Goal: Task Accomplishment & Management: Manage account settings

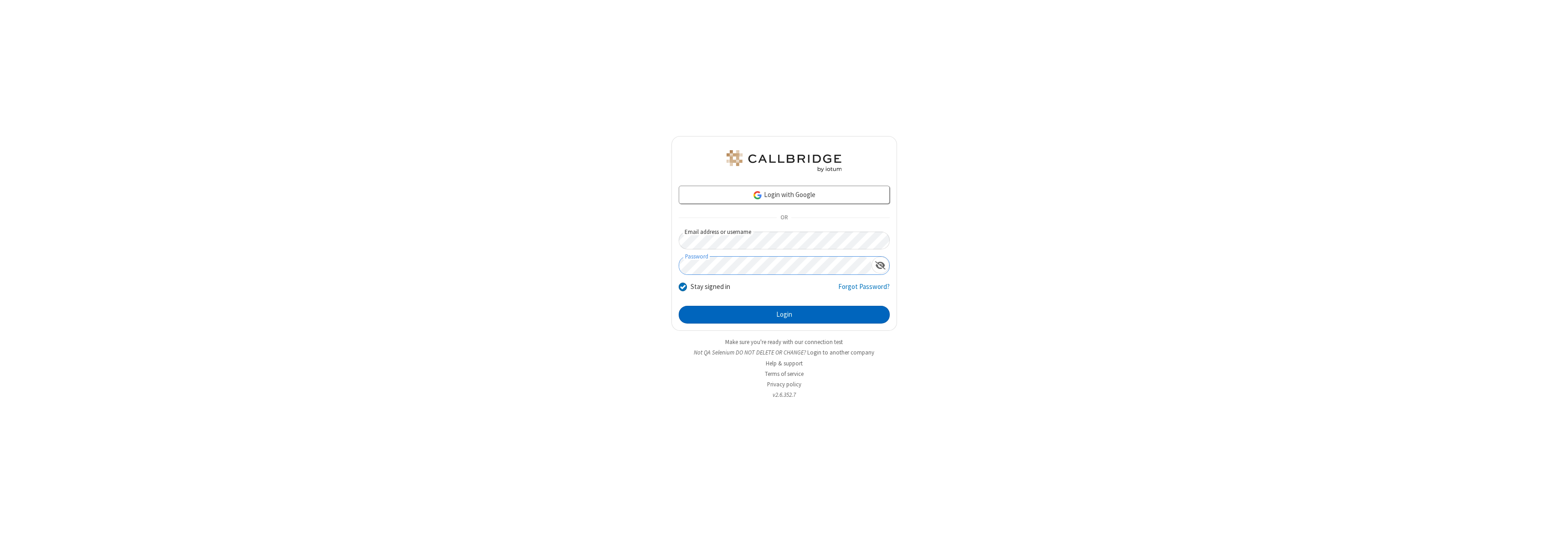
click at [784, 315] on button "Login" at bounding box center [784, 315] width 211 height 18
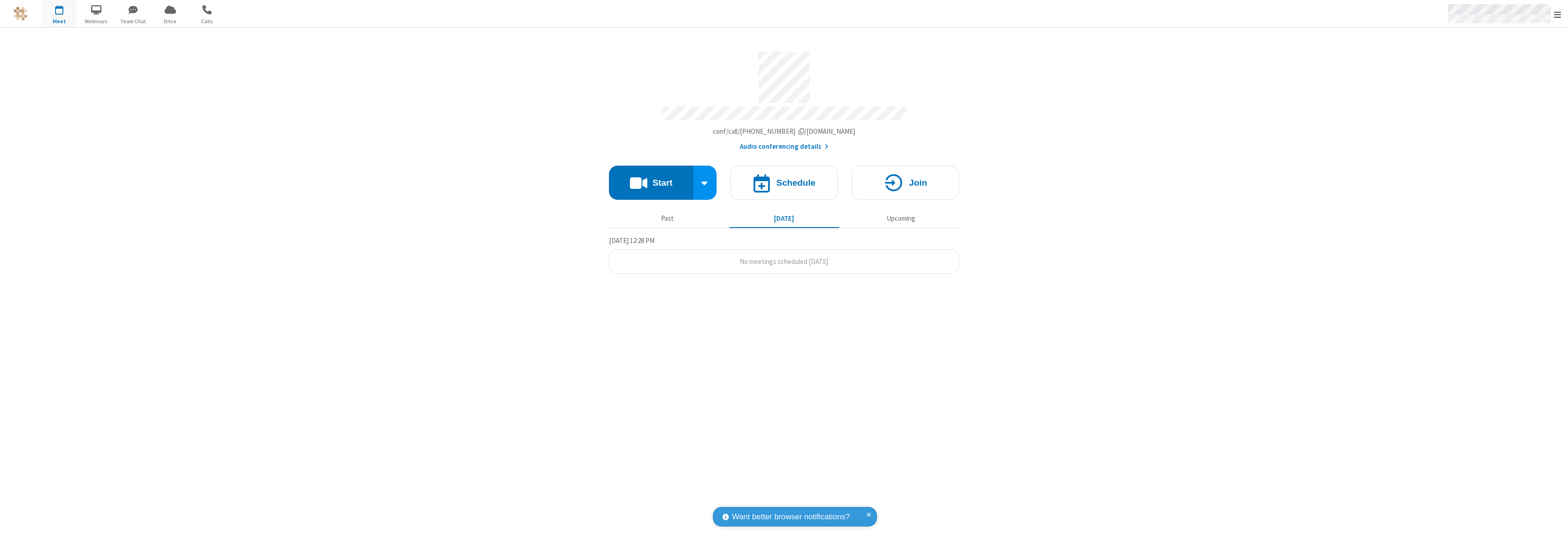
click at [1557, 14] on span "Open menu" at bounding box center [1558, 15] width 8 height 10
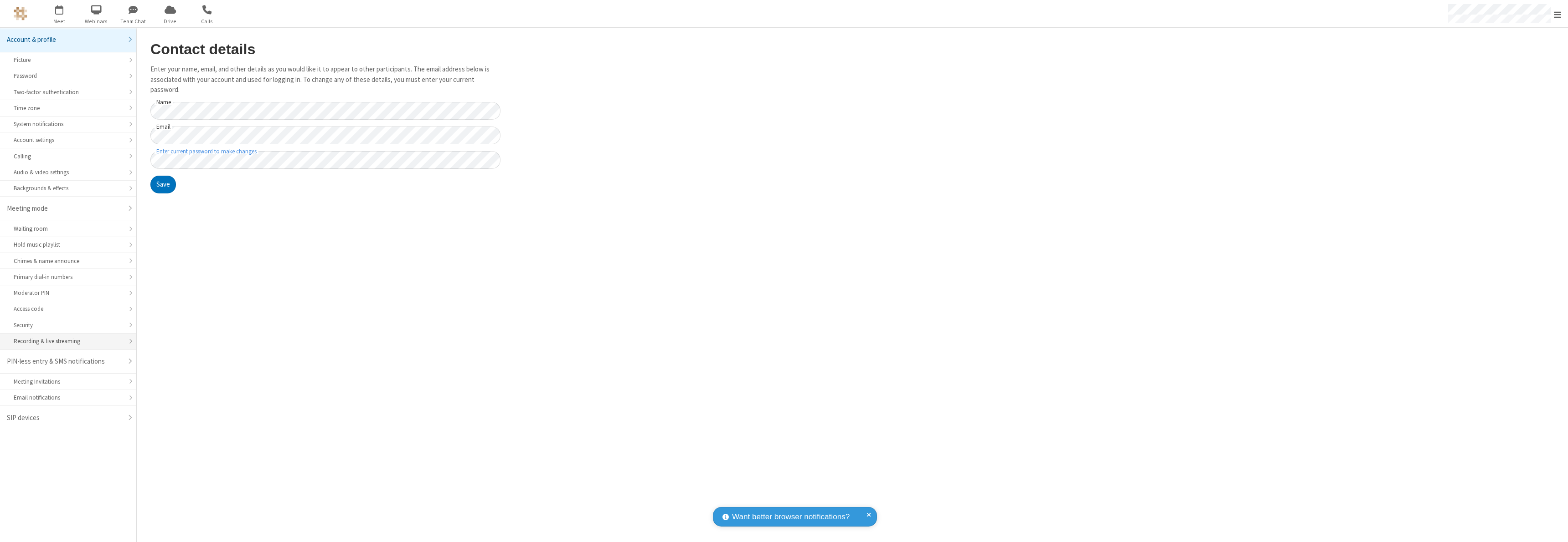
click at [68, 341] on div "Recording & live streaming" at bounding box center [68, 340] width 108 height 9
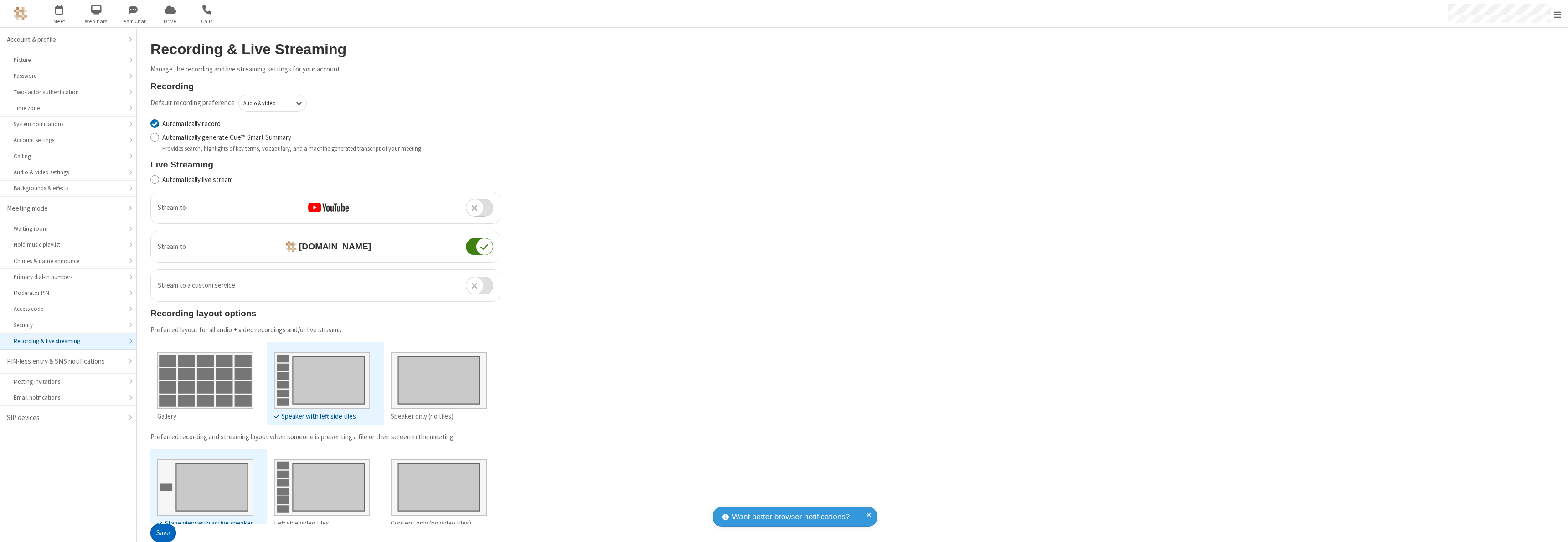
click at [163, 533] on button "Save" at bounding box center [163, 533] width 26 height 18
